Goal: Information Seeking & Learning: Learn about a topic

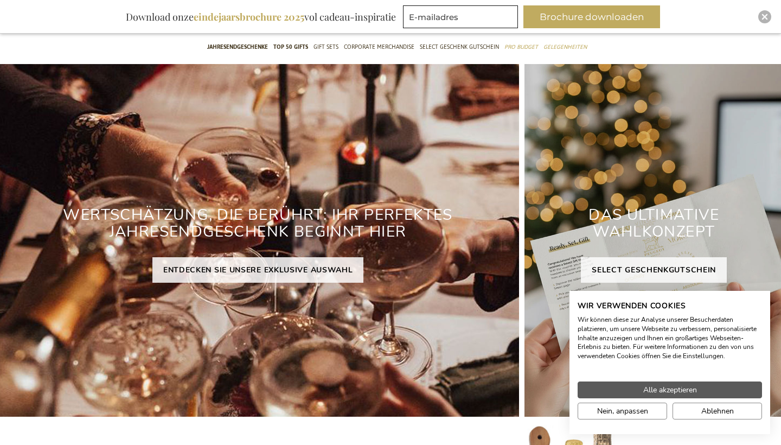
scroll to position [413, 1]
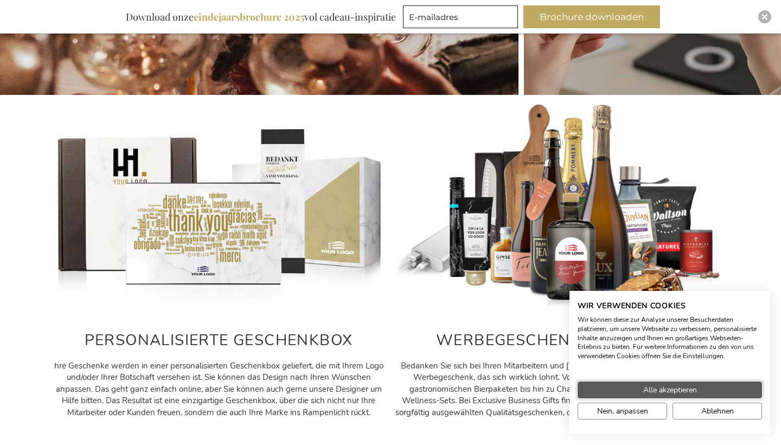
click at [618, 396] on button "Alle akzeptieren" at bounding box center [670, 389] width 184 height 17
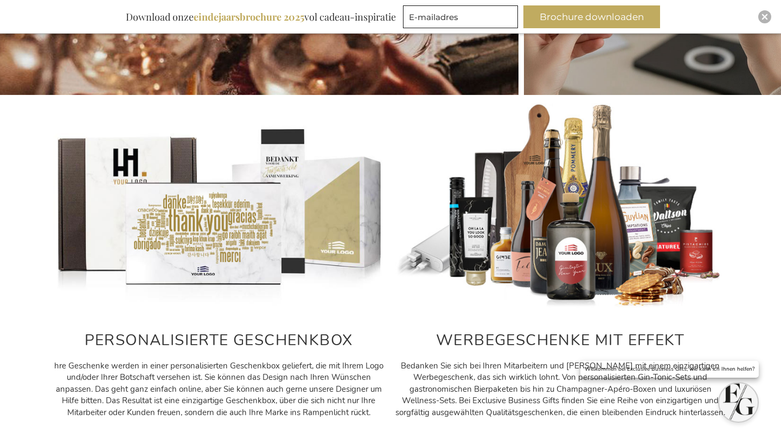
click at [762, 297] on div "PERSONALISIERTE GESCHENKBOX hre Geschenke werden in einer personalisierten Gesc…" at bounding box center [389, 261] width 781 height 326
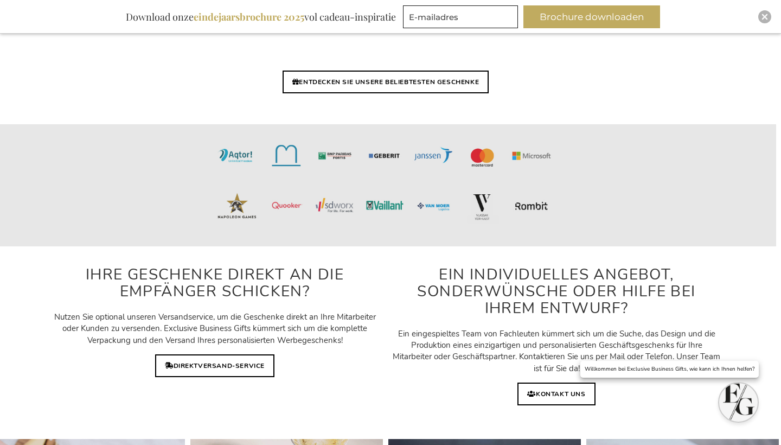
scroll to position [2759, 5]
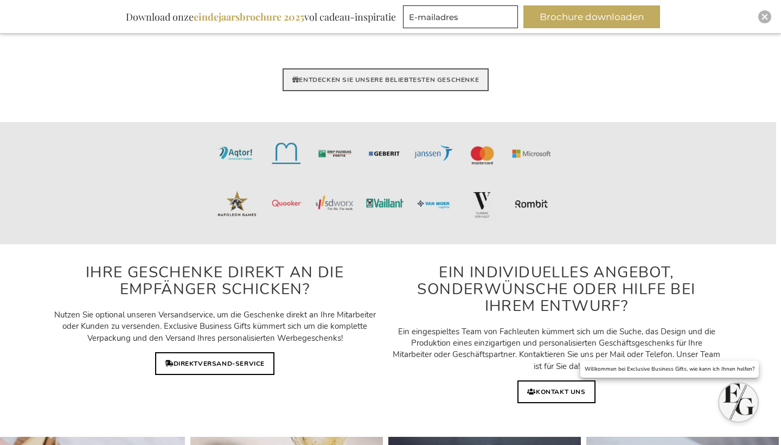
click at [367, 76] on link "ENTDECKEN SIE UNSERE BELIEBTESTEN GESCHENKE" at bounding box center [386, 79] width 206 height 23
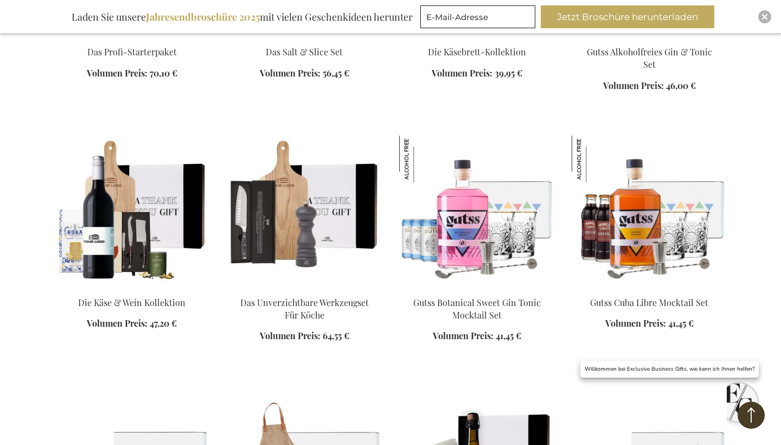
scroll to position [1103, 0]
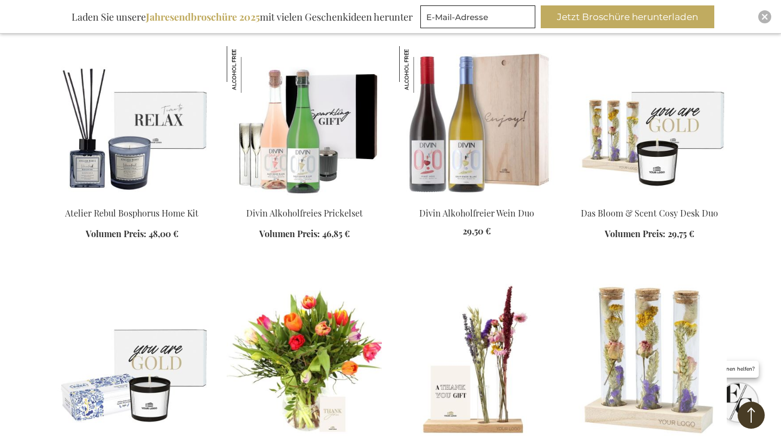
scroll to position [1684, 1]
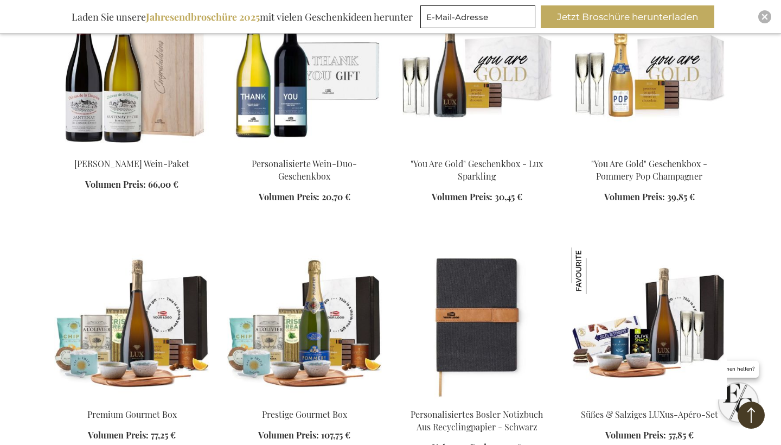
scroll to position [2723, 0]
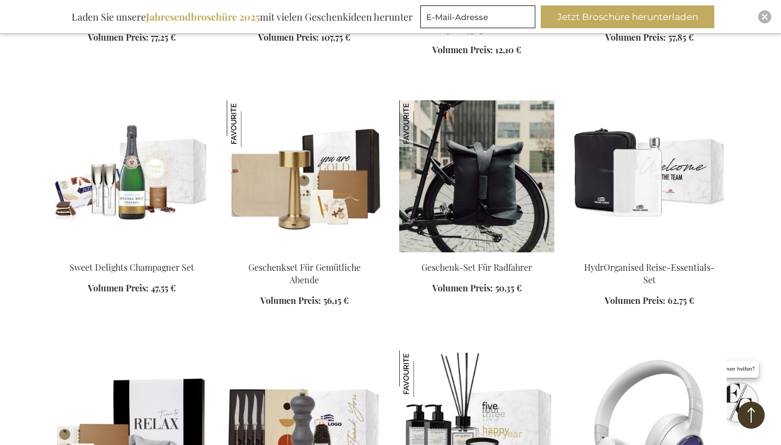
scroll to position [3215, 0]
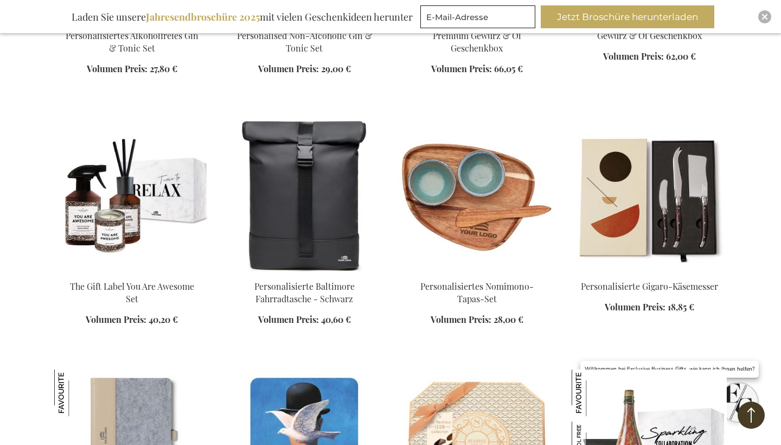
scroll to position [4583, 0]
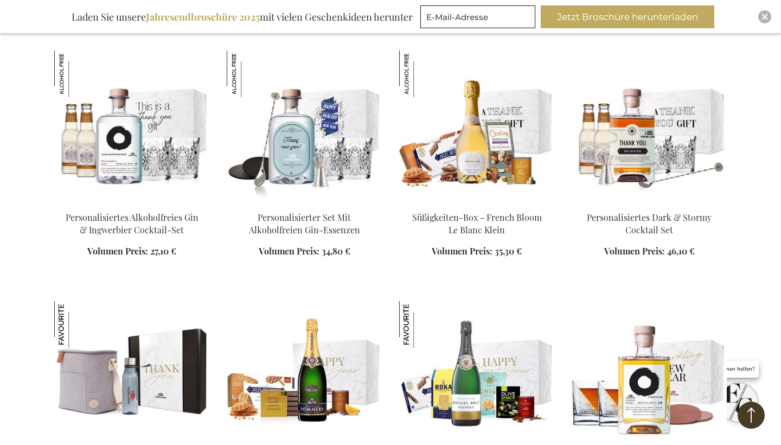
scroll to position [5405, 0]
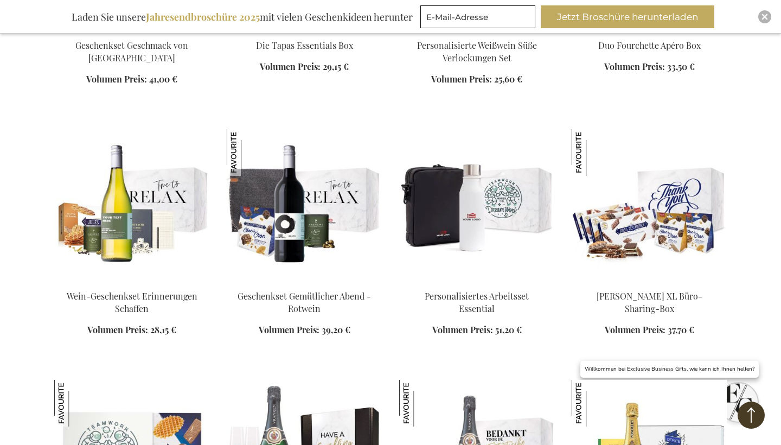
scroll to position [6696, 0]
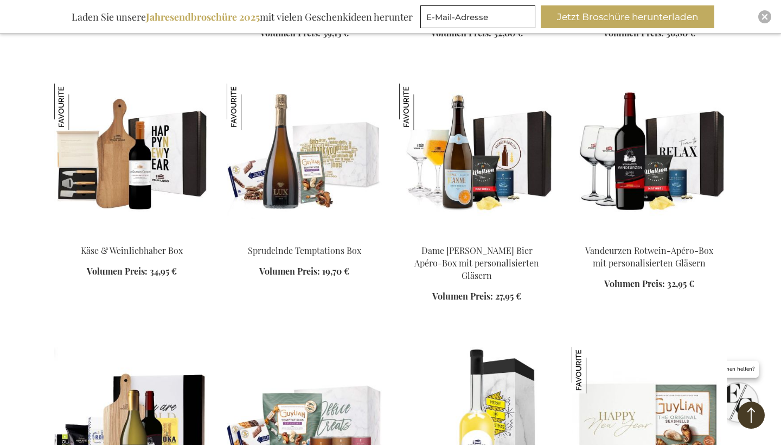
scroll to position [7418, 0]
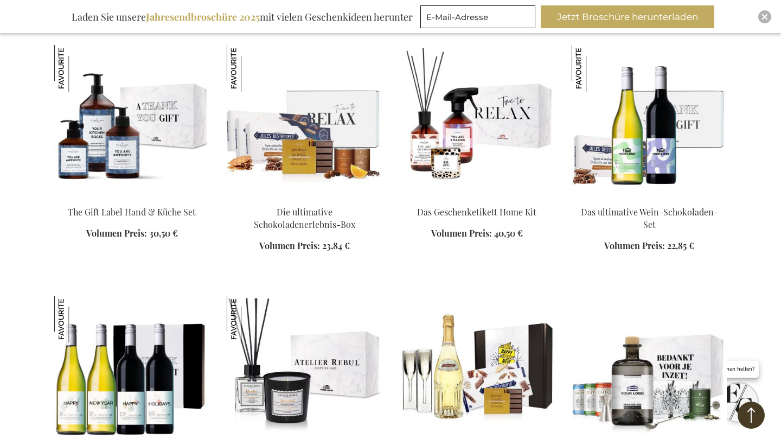
scroll to position [8190, 1]
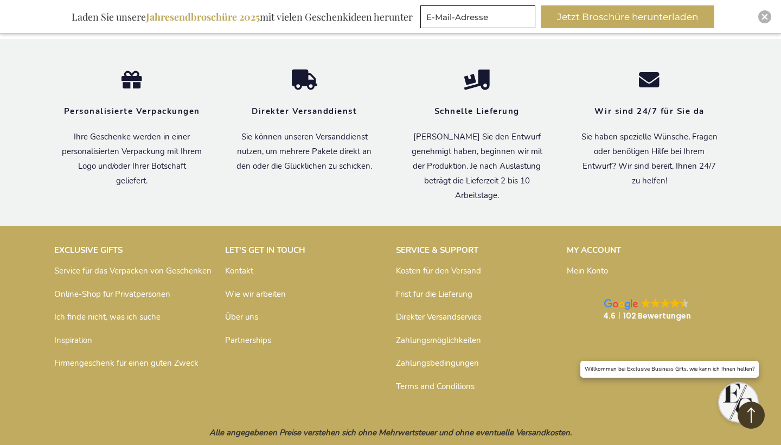
scroll to position [9071, 0]
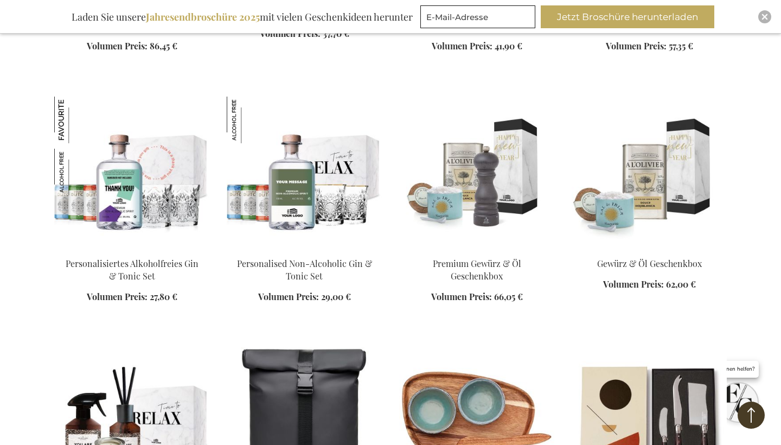
scroll to position [4341, 0]
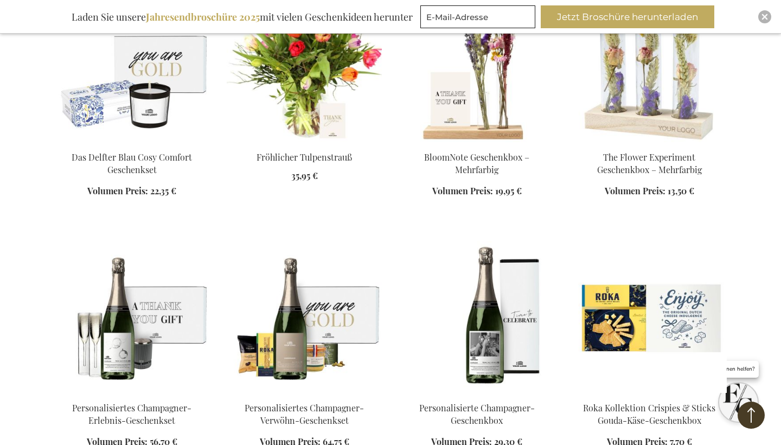
scroll to position [1675, 0]
